Goal: Task Accomplishment & Management: Use online tool/utility

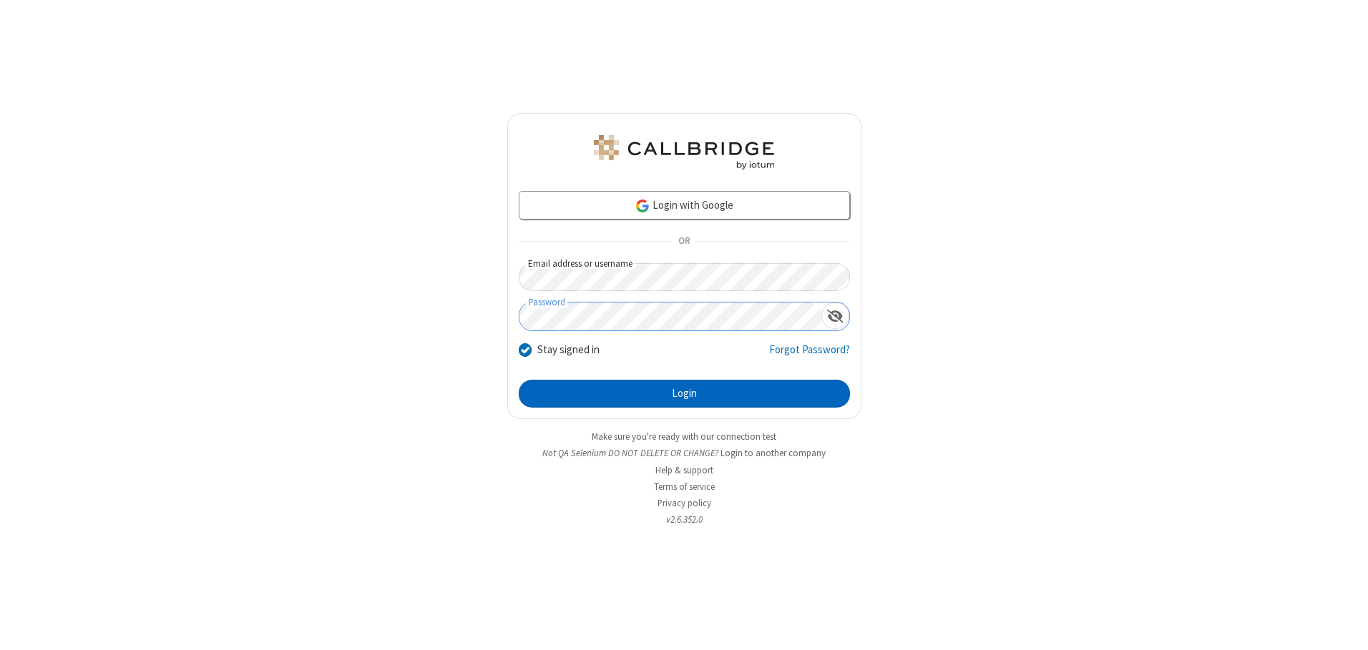
click at [684, 394] on button "Login" at bounding box center [684, 394] width 331 height 29
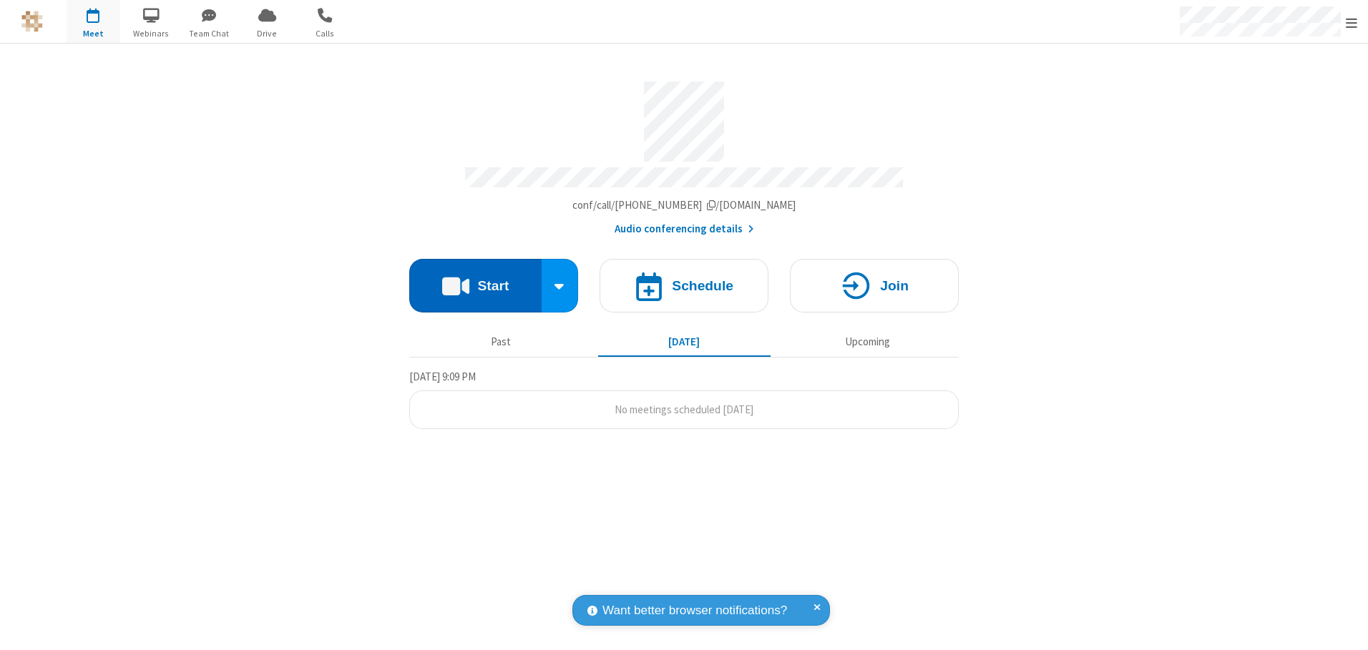
click at [475, 280] on button "Start" at bounding box center [475, 286] width 132 height 54
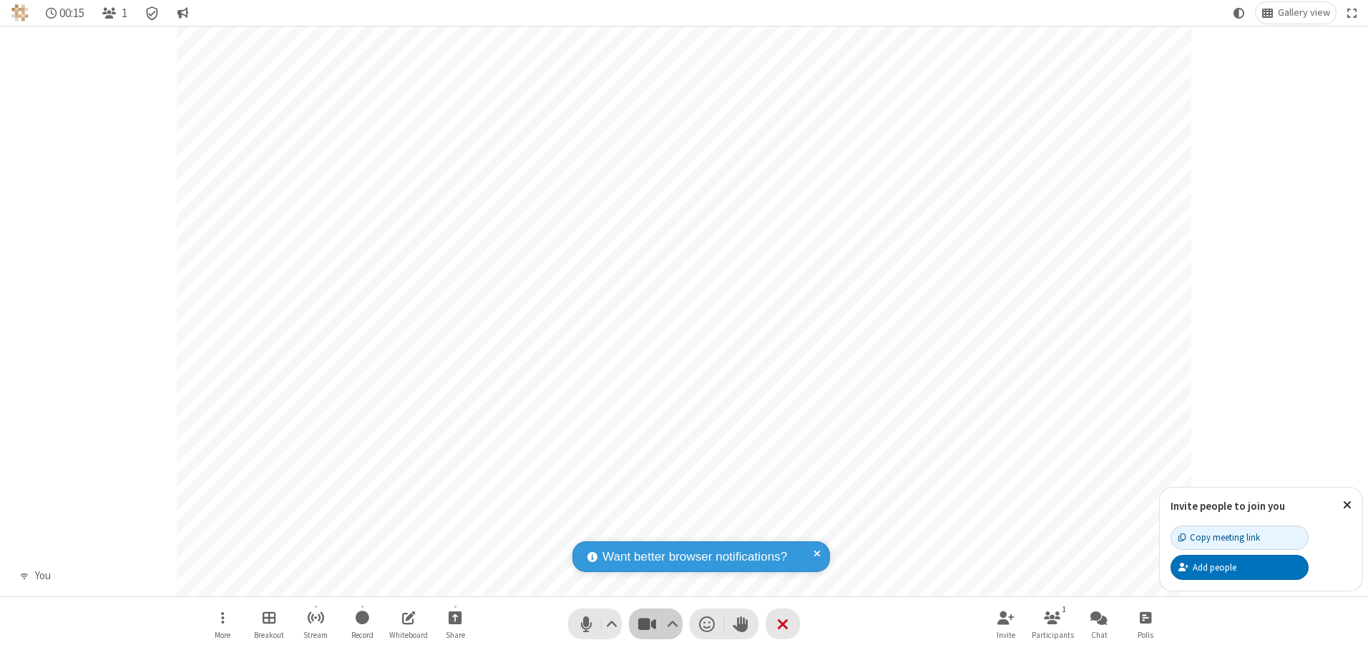
click at [647, 624] on span "Stop video (Alt+V)" at bounding box center [646, 624] width 21 height 21
click at [647, 624] on span "Start video (Alt+V)" at bounding box center [646, 624] width 21 height 21
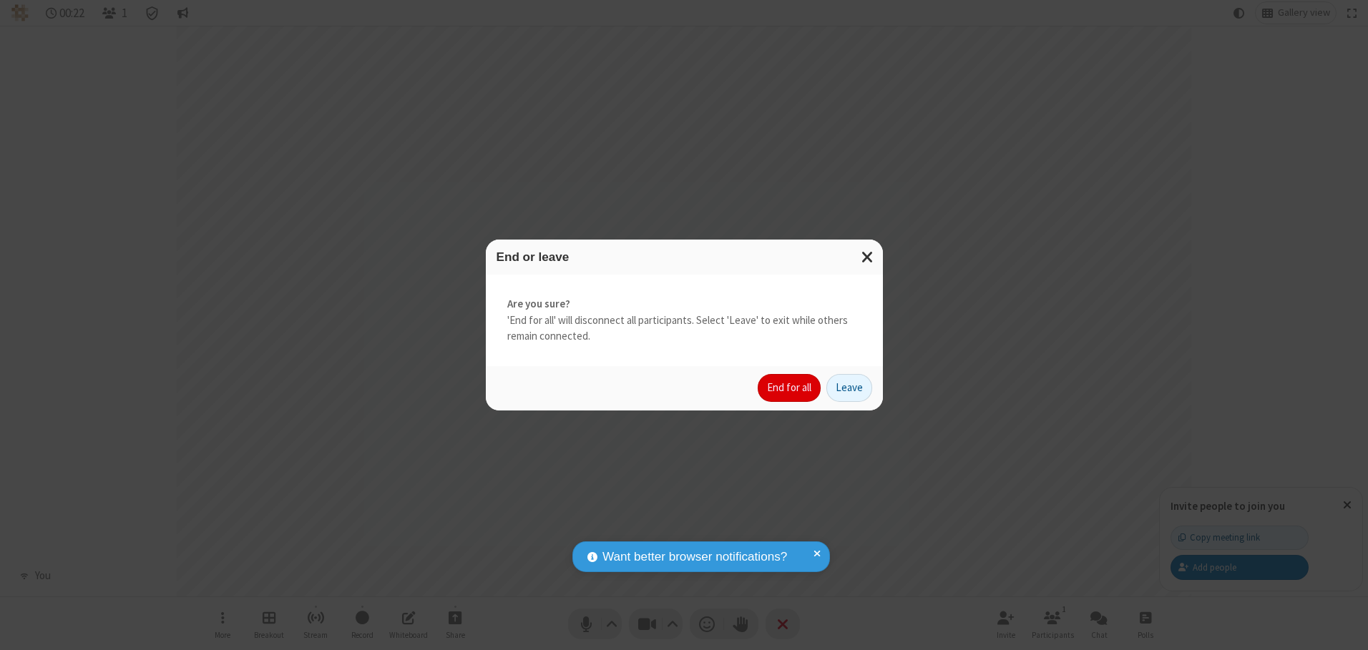
click at [790, 388] on button "End for all" at bounding box center [789, 388] width 63 height 29
